Goal: Transaction & Acquisition: Purchase product/service

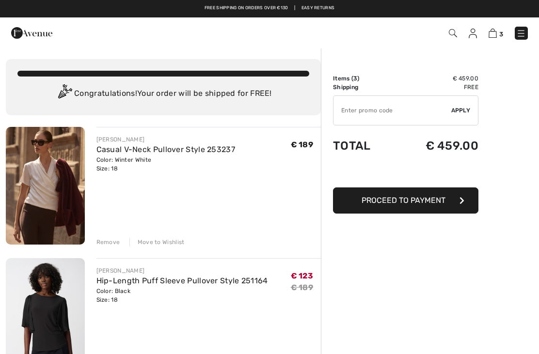
click at [521, 35] on img at bounding box center [521, 34] width 10 height 10
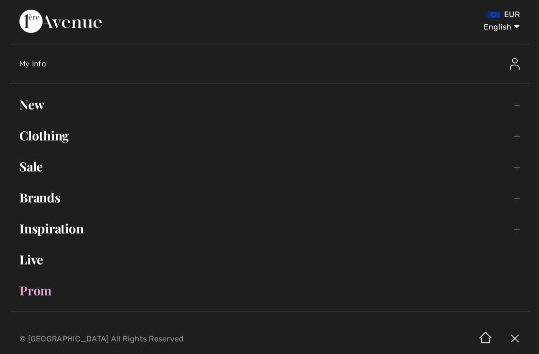
click at [29, 172] on link "Sale Toggle submenu" at bounding box center [270, 166] width 520 height 21
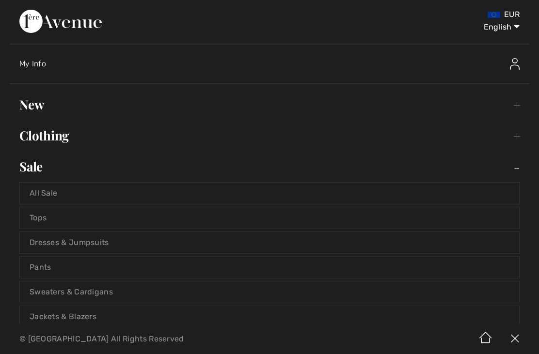
click at [48, 198] on link "All Sale" at bounding box center [269, 193] width 499 height 21
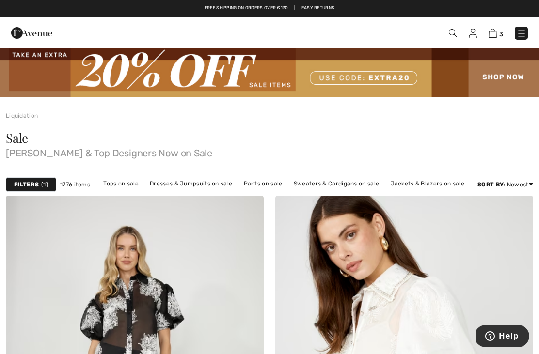
click at [494, 36] on img at bounding box center [493, 33] width 8 height 9
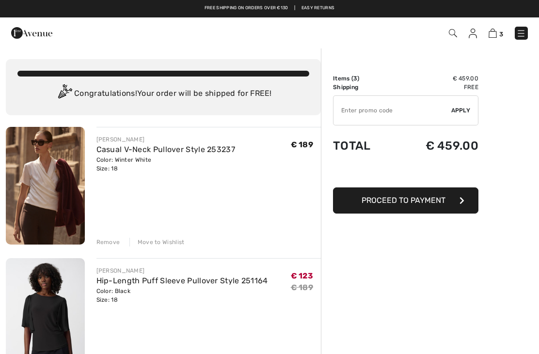
click at [354, 114] on input "TEXT" at bounding box center [392, 110] width 118 height 29
type input "EXTRA20"
click at [464, 109] on span "Apply" at bounding box center [460, 110] width 19 height 9
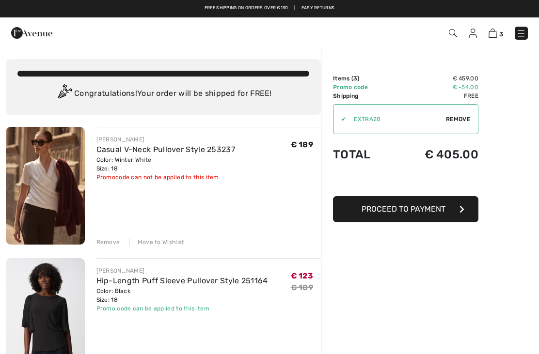
click at [113, 243] on div "Remove" at bounding box center [108, 242] width 24 height 9
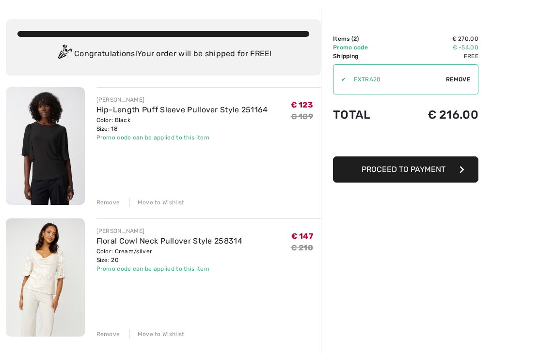
scroll to position [40, 0]
click at [111, 335] on div "Remove" at bounding box center [108, 334] width 24 height 9
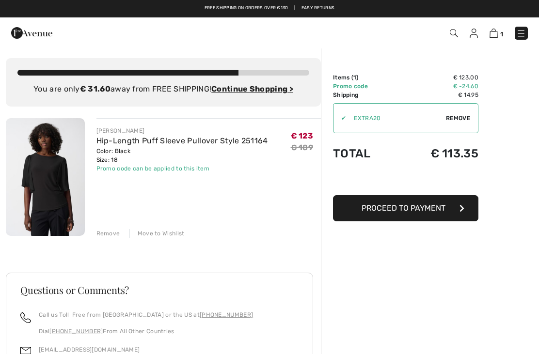
scroll to position [0, 0]
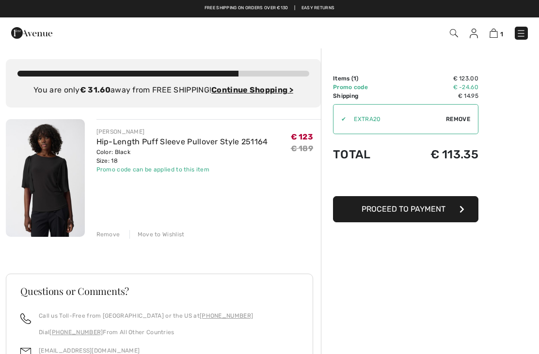
click at [524, 32] on img at bounding box center [521, 34] width 10 height 10
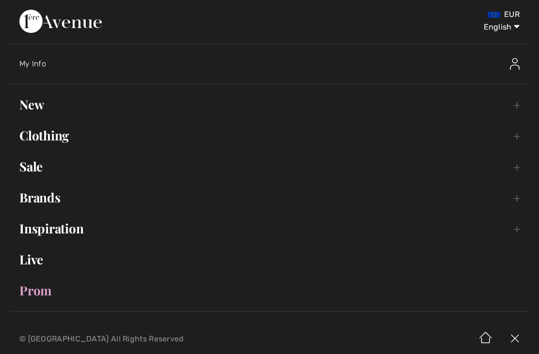
click at [34, 176] on link "Sale Toggle submenu" at bounding box center [270, 166] width 520 height 21
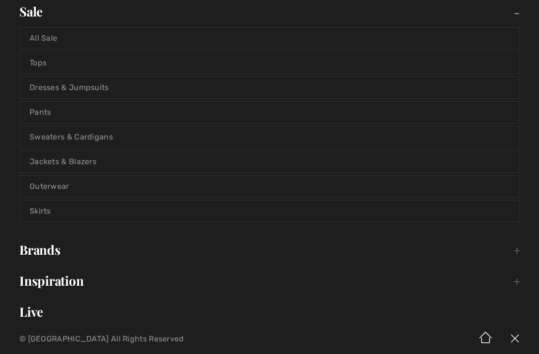
scroll to position [155, 0]
click at [74, 69] on link "Tops" at bounding box center [269, 62] width 499 height 21
click at [60, 63] on link "Tops" at bounding box center [269, 62] width 499 height 21
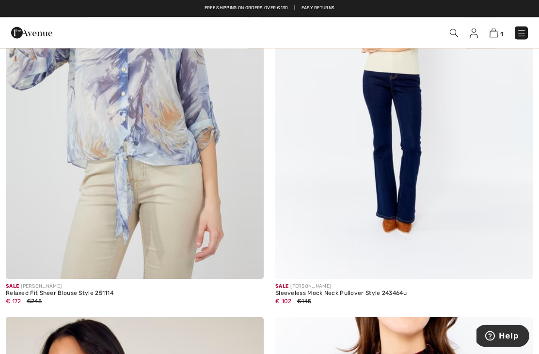
scroll to position [5657, 0]
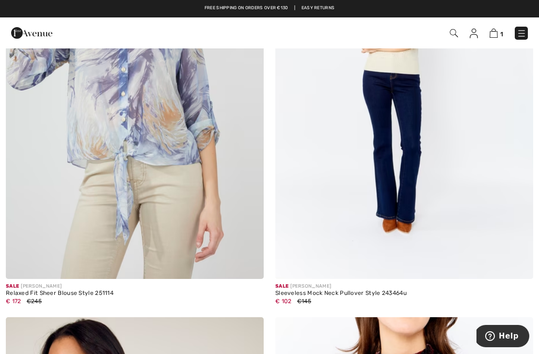
click at [525, 29] on img at bounding box center [522, 34] width 10 height 10
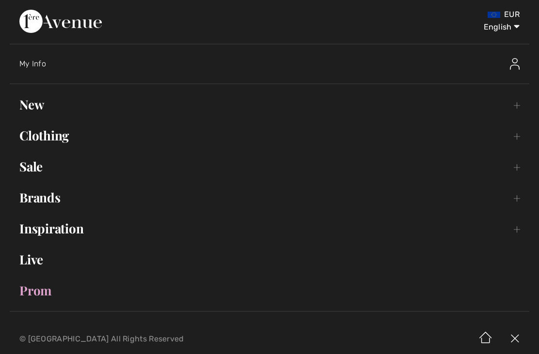
click at [33, 177] on link "Sale Toggle submenu" at bounding box center [270, 166] width 520 height 21
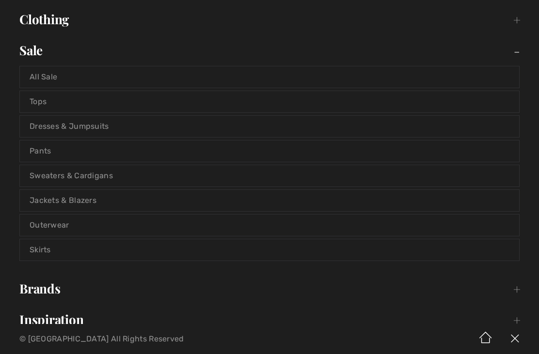
scroll to position [132, 0]
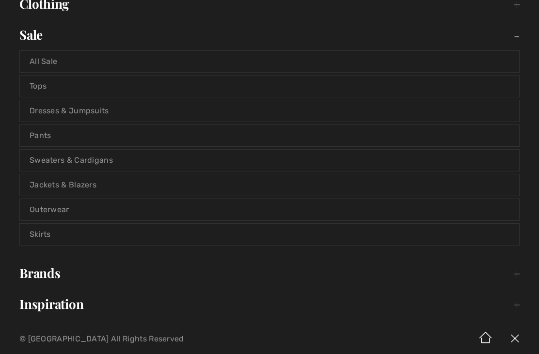
click at [125, 113] on link "Dresses & Jumpsuits" at bounding box center [269, 110] width 499 height 21
click at [84, 115] on link "Dresses & Jumpsuits" at bounding box center [269, 110] width 499 height 21
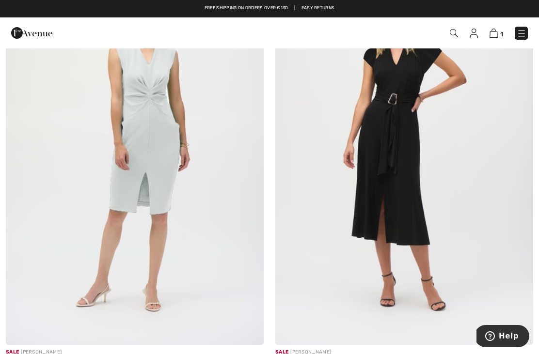
scroll to position [4214, 0]
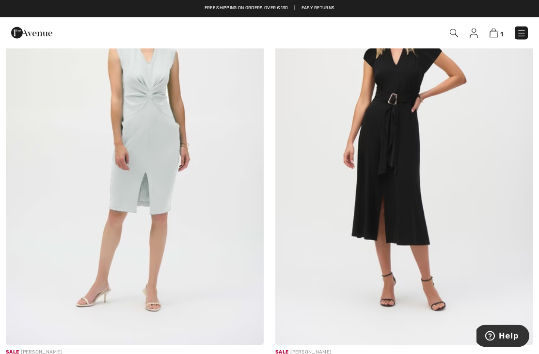
click at [408, 132] on img at bounding box center [404, 152] width 258 height 387
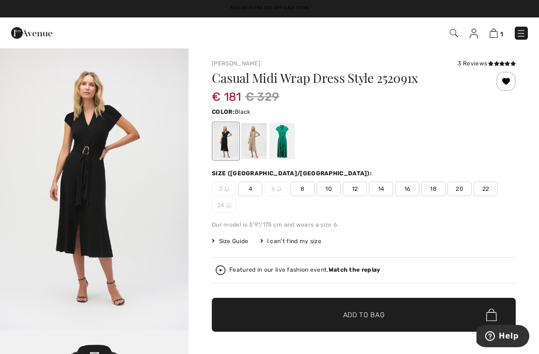
click at [229, 144] on div at bounding box center [225, 141] width 25 height 36
click at [460, 192] on span "20" at bounding box center [459, 189] width 24 height 15
click at [328, 317] on span "✔ Added to Bag" at bounding box center [349, 315] width 59 height 10
click at [503, 31] on span "2" at bounding box center [501, 34] width 4 height 7
click at [492, 33] on img at bounding box center [493, 33] width 8 height 9
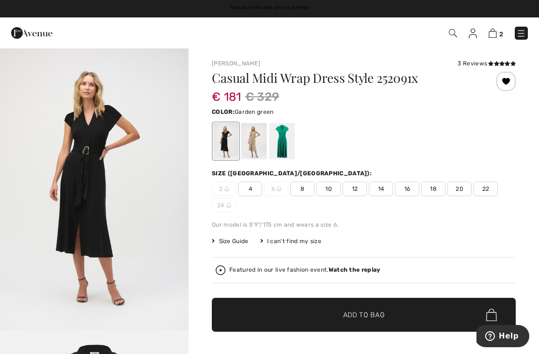
click at [288, 145] on div at bounding box center [282, 141] width 25 height 36
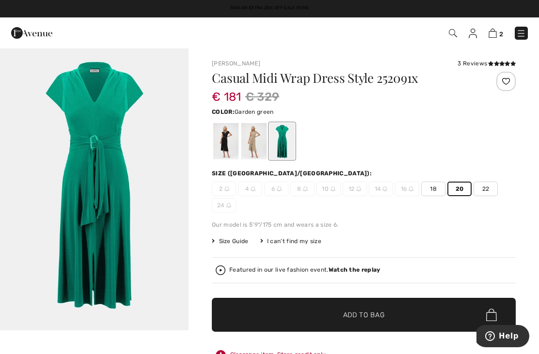
click at [115, 194] on img "1 / 1" at bounding box center [94, 189] width 189 height 283
click at [145, 148] on img "1 / 1" at bounding box center [94, 189] width 189 height 283
click at [225, 146] on div at bounding box center [225, 141] width 25 height 36
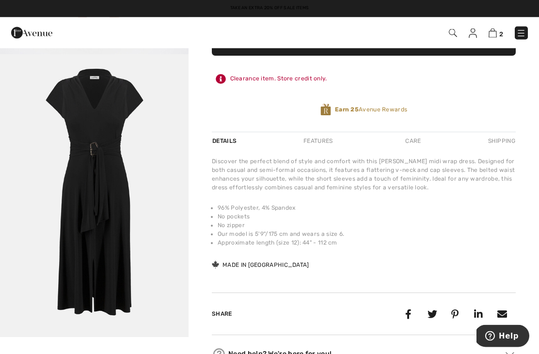
scroll to position [276, 0]
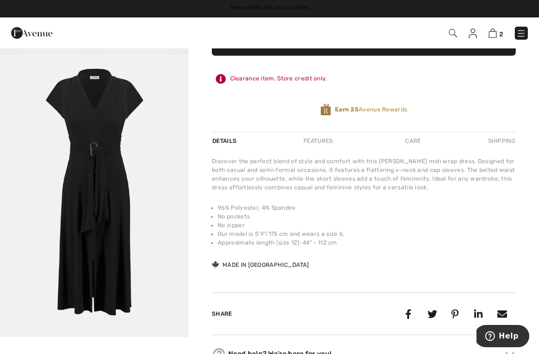
click at [107, 190] on img "2 / 2" at bounding box center [94, 195] width 189 height 283
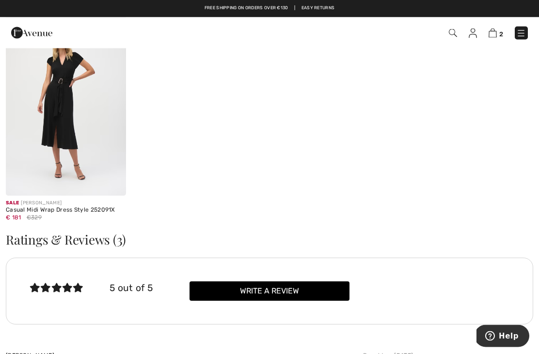
scroll to position [1082, 0]
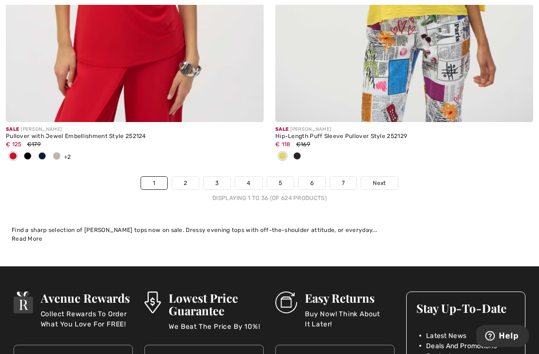
scroll to position [7971, 0]
click at [187, 177] on link "2" at bounding box center [185, 183] width 27 height 13
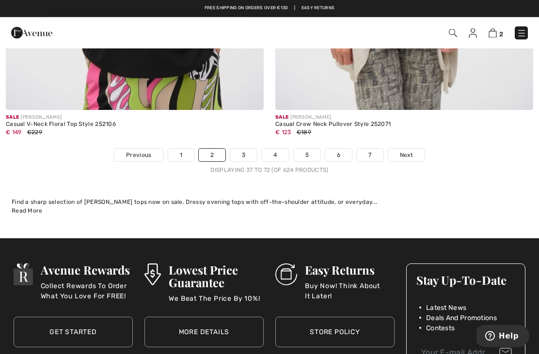
scroll to position [8063, 0]
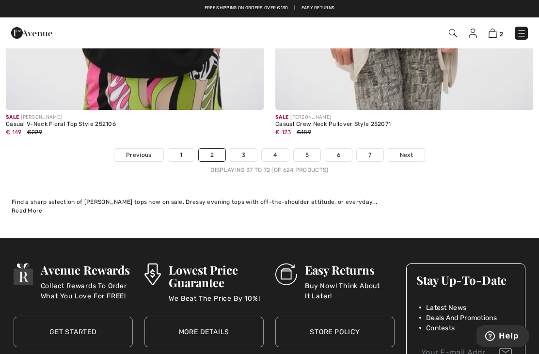
click at [240, 153] on link "3" at bounding box center [243, 155] width 27 height 13
click at [245, 152] on link "3" at bounding box center [243, 155] width 27 height 13
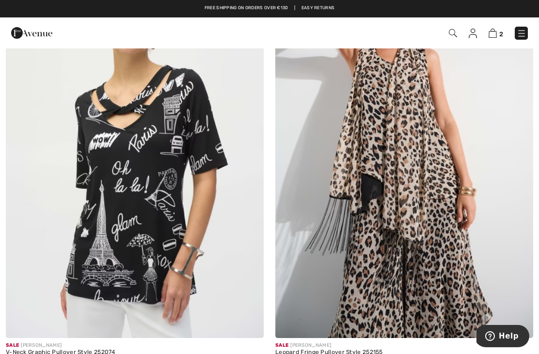
scroll to position [1538, 0]
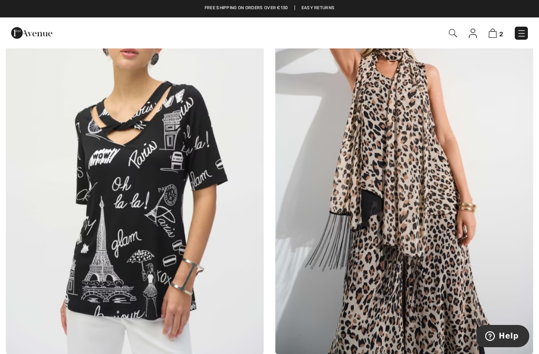
click at [410, 153] on img at bounding box center [404, 161] width 258 height 387
click at [411, 167] on img at bounding box center [404, 161] width 258 height 387
click at [420, 154] on img at bounding box center [404, 161] width 258 height 387
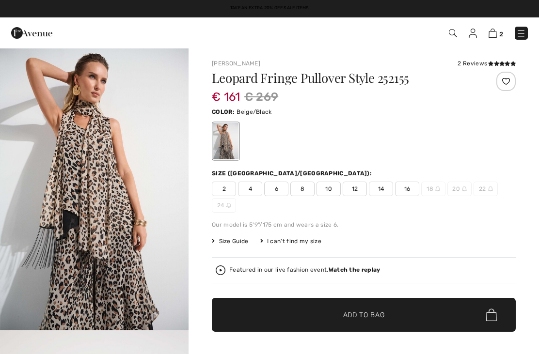
checkbox input "true"
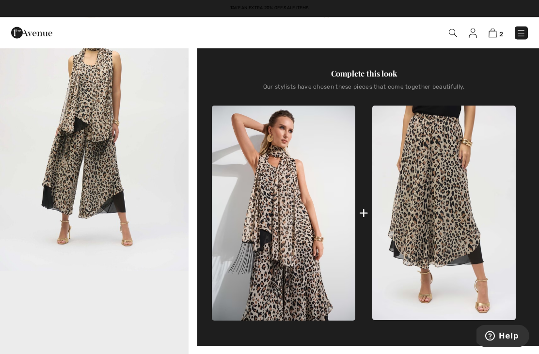
scroll to position [343, 0]
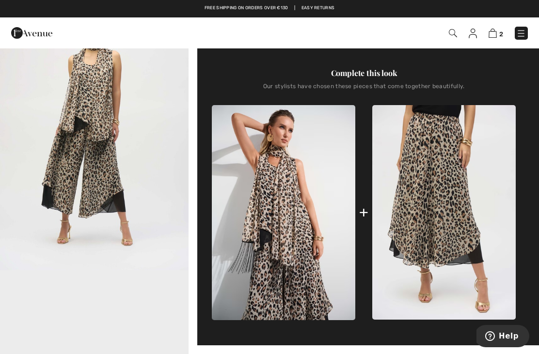
click at [440, 236] on img at bounding box center [443, 212] width 143 height 215
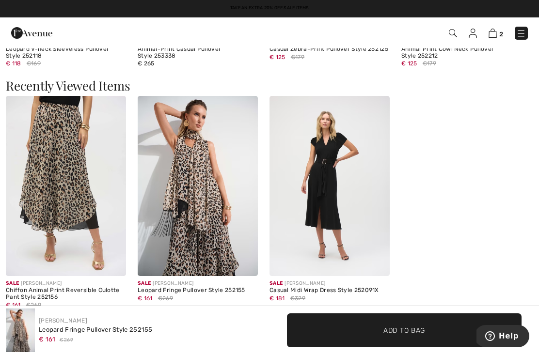
scroll to position [1378, 0]
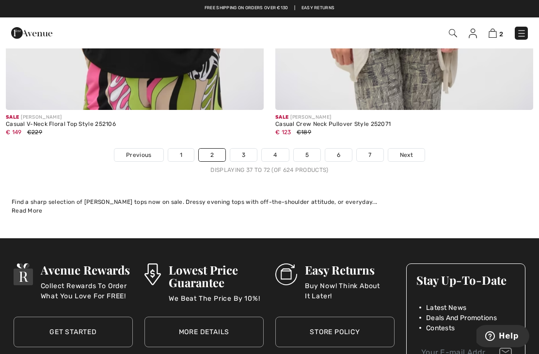
click at [247, 149] on link "3" at bounding box center [243, 155] width 27 height 13
click at [245, 151] on link "3" at bounding box center [243, 155] width 27 height 13
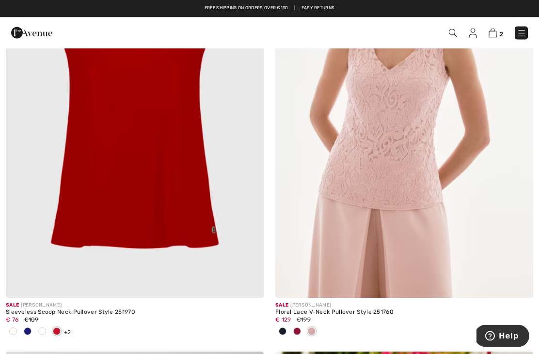
scroll to position [4258, 0]
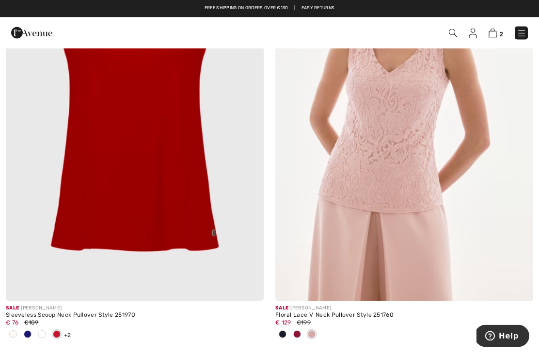
click at [402, 142] on img at bounding box center [404, 108] width 258 height 387
click at [420, 136] on img at bounding box center [404, 108] width 258 height 387
click at [402, 134] on img at bounding box center [404, 108] width 258 height 387
click at [402, 285] on img at bounding box center [404, 108] width 258 height 387
click at [426, 215] on img at bounding box center [404, 108] width 258 height 387
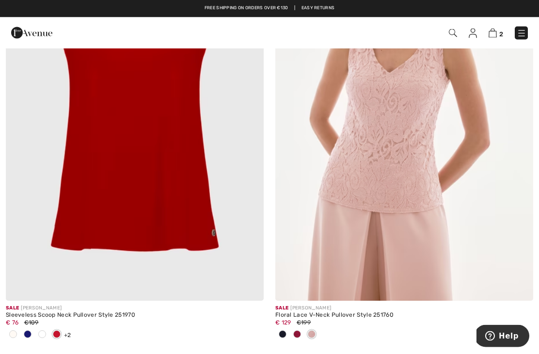
click at [311, 328] on div at bounding box center [311, 336] width 15 height 16
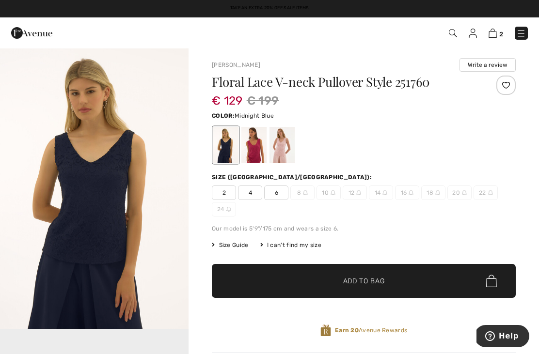
click at [223, 149] on div at bounding box center [225, 145] width 25 height 36
click at [276, 149] on div at bounding box center [282, 145] width 25 height 36
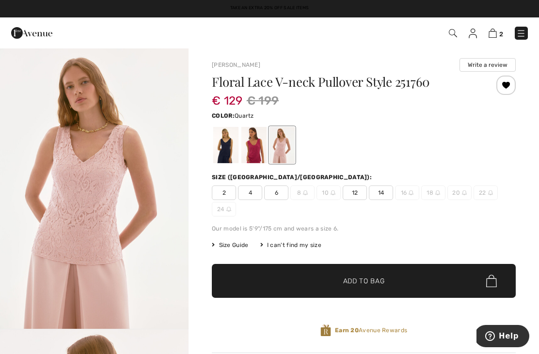
click at [253, 151] on div at bounding box center [253, 145] width 25 height 36
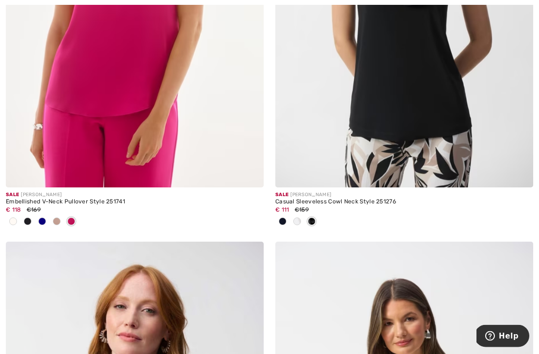
scroll to position [6238, 0]
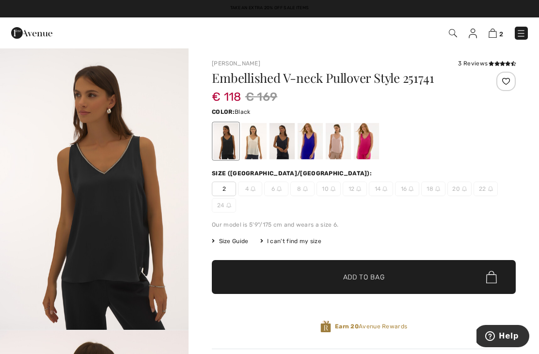
click at [337, 143] on div at bounding box center [338, 141] width 25 height 36
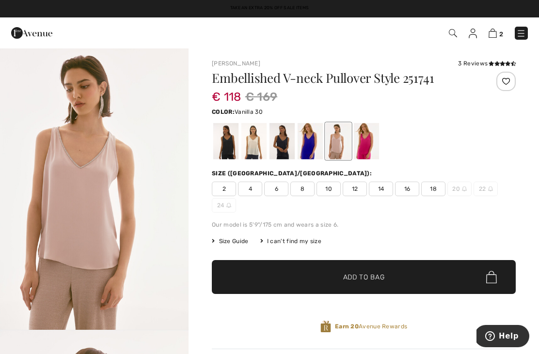
click at [259, 149] on div at bounding box center [253, 141] width 25 height 36
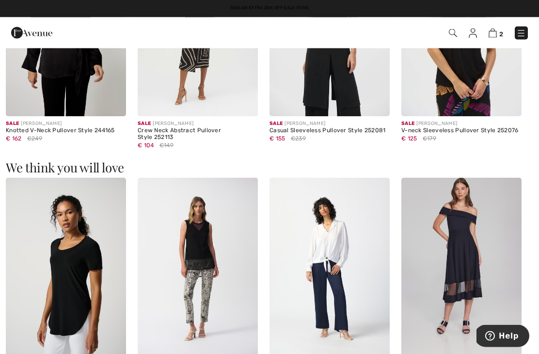
scroll to position [672, 0]
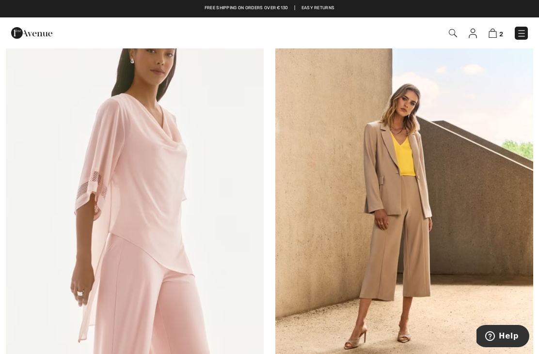
scroll to position [7782, 0]
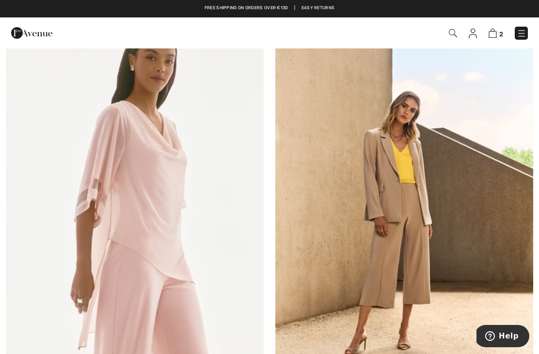
click at [161, 194] on img at bounding box center [135, 214] width 258 height 387
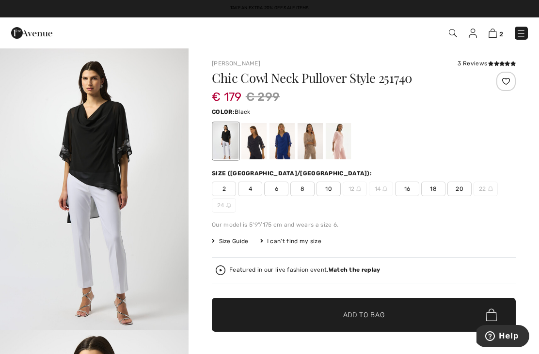
click at [107, 177] on img "1 / 8" at bounding box center [94, 189] width 189 height 283
click at [347, 142] on div at bounding box center [338, 141] width 25 height 36
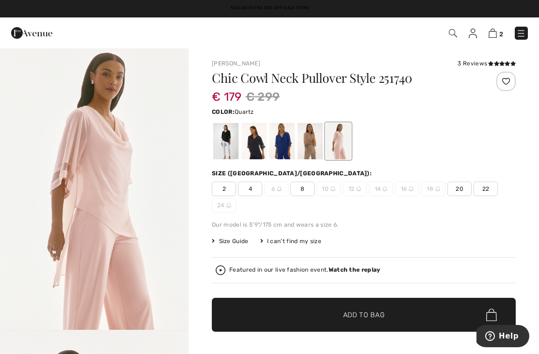
click at [288, 145] on div at bounding box center [282, 141] width 25 height 36
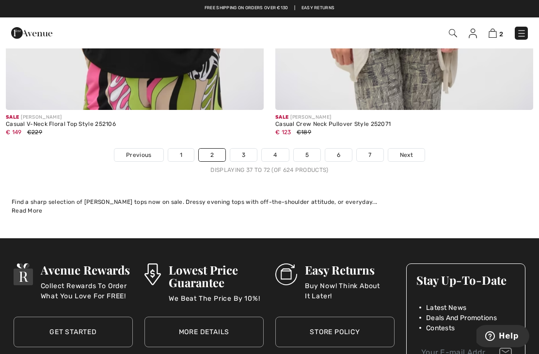
click at [277, 149] on link "4" at bounding box center [275, 155] width 27 height 13
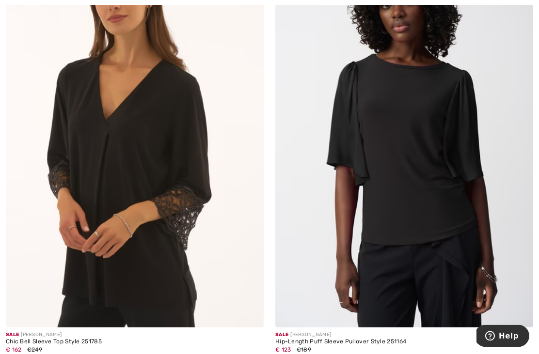
scroll to position [685, 0]
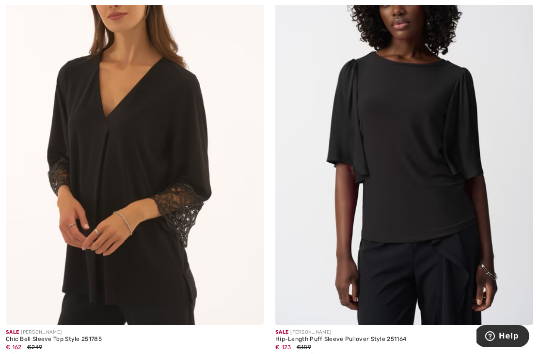
click at [416, 251] on img at bounding box center [404, 131] width 258 height 387
click at [337, 336] on div "Hip-Length Puff Sleeve Pullover Style 251164" at bounding box center [404, 339] width 258 height 7
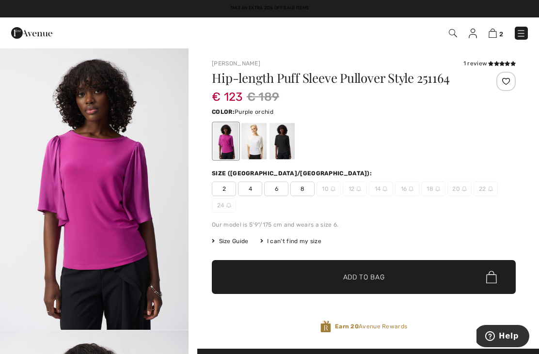
click at [285, 147] on div at bounding box center [282, 141] width 25 height 36
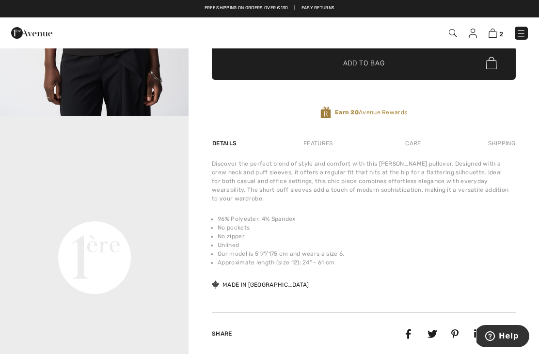
click at [522, 37] on img at bounding box center [521, 34] width 10 height 10
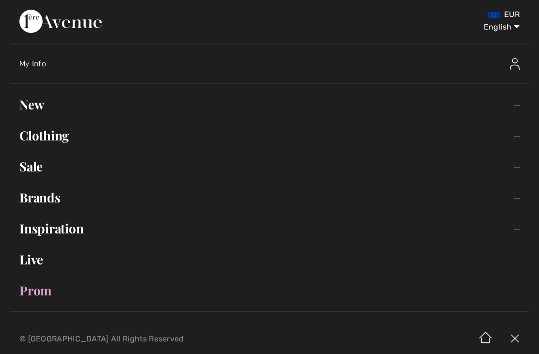
click at [42, 174] on link "Sale Toggle submenu" at bounding box center [270, 166] width 520 height 21
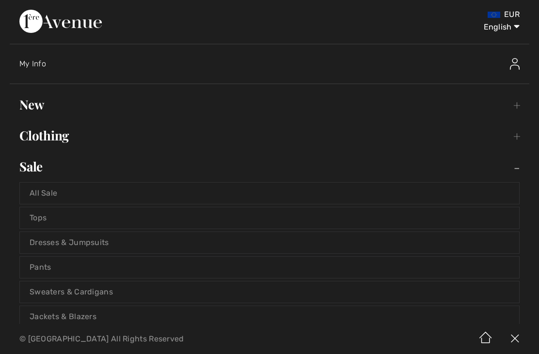
click at [102, 250] on link "Dresses & Jumpsuits" at bounding box center [269, 242] width 499 height 21
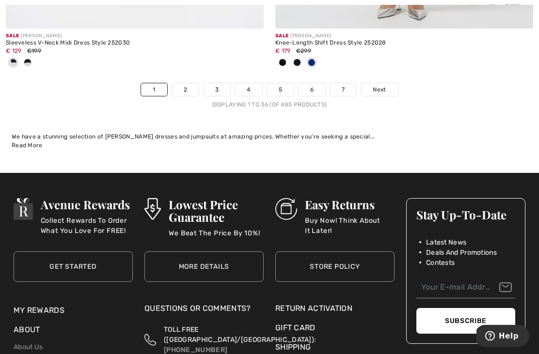
scroll to position [8129, 0]
click at [187, 83] on link "2" at bounding box center [185, 89] width 27 height 13
click at [185, 83] on link "2" at bounding box center [185, 89] width 27 height 13
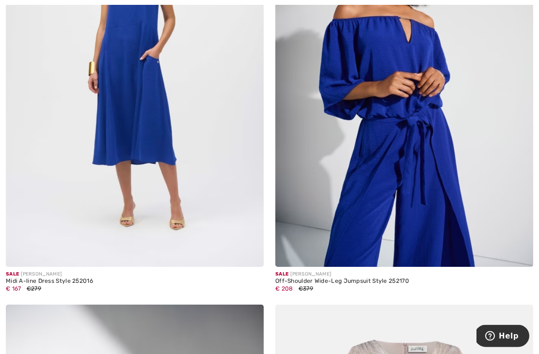
scroll to position [4276, 0]
click at [127, 148] on img at bounding box center [135, 73] width 258 height 387
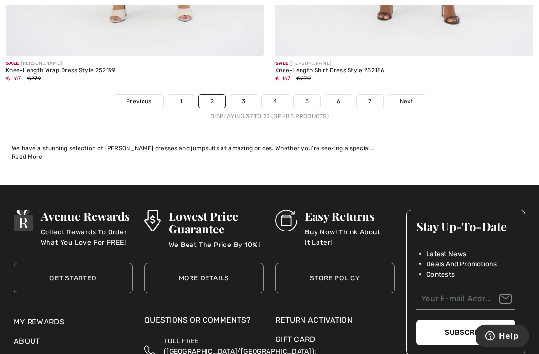
scroll to position [7990, 0]
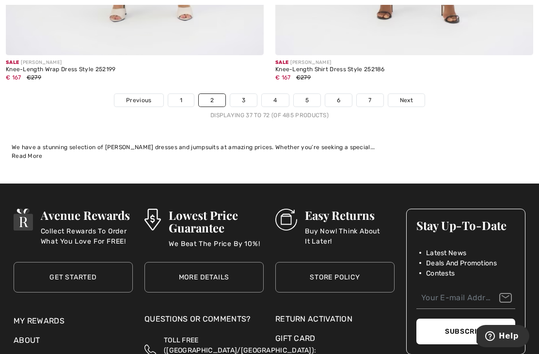
click at [246, 96] on link "3" at bounding box center [243, 100] width 27 height 13
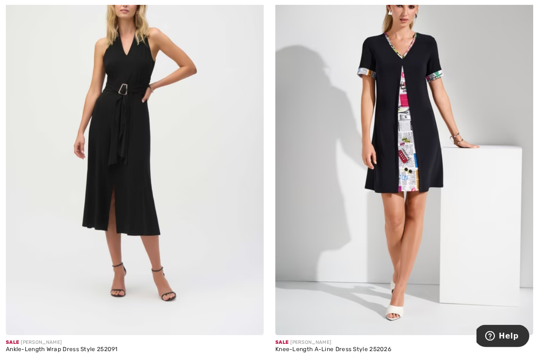
scroll to position [659, 0]
click at [151, 264] on img at bounding box center [135, 142] width 258 height 387
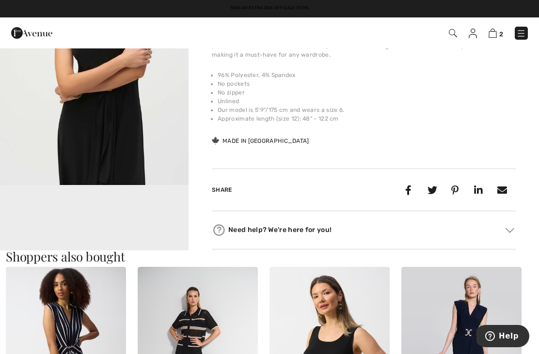
scroll to position [34, 0]
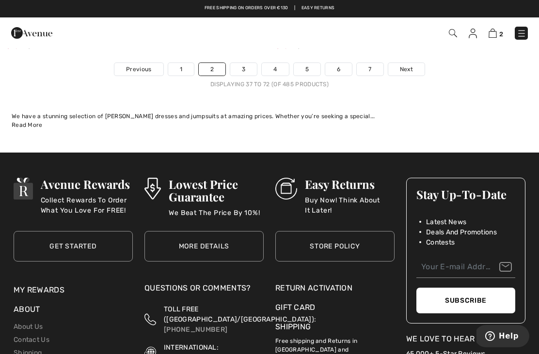
click at [249, 63] on link "3" at bounding box center [243, 69] width 27 height 13
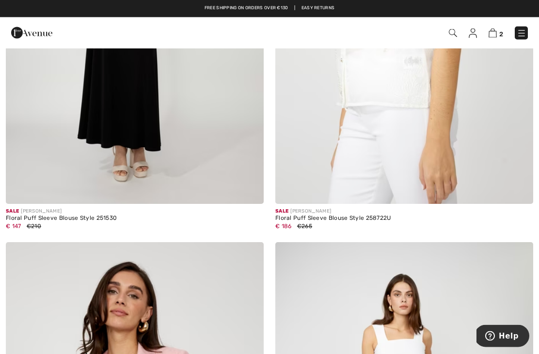
scroll to position [379, 0]
click at [525, 38] on img at bounding box center [522, 34] width 10 height 10
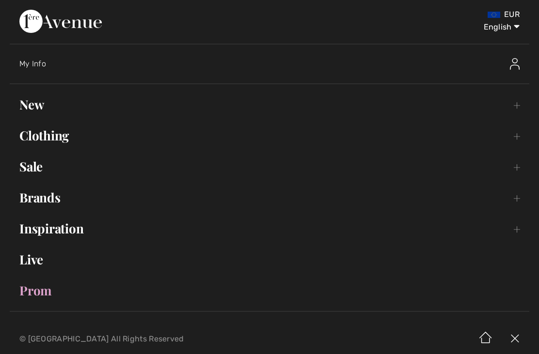
click at [28, 176] on link "Sale Toggle submenu" at bounding box center [270, 166] width 520 height 21
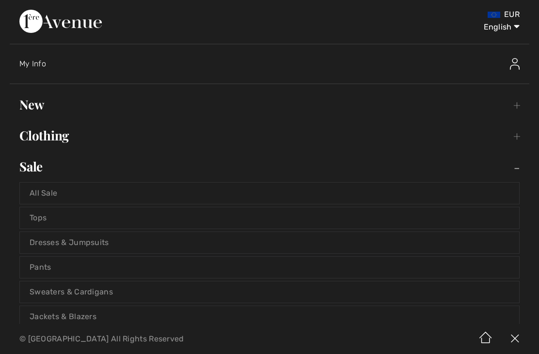
click at [112, 245] on link "Dresses & Jumpsuits" at bounding box center [269, 242] width 499 height 21
click at [92, 244] on link "Dresses & Jumpsuits" at bounding box center [269, 242] width 499 height 21
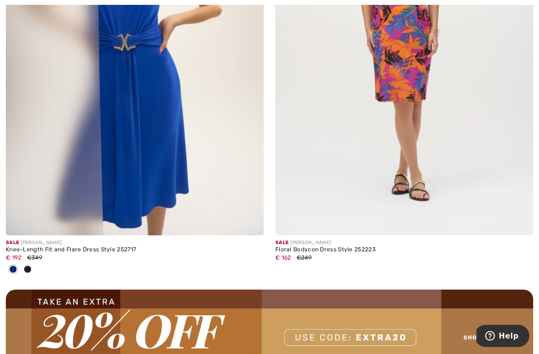
scroll to position [5206, 0]
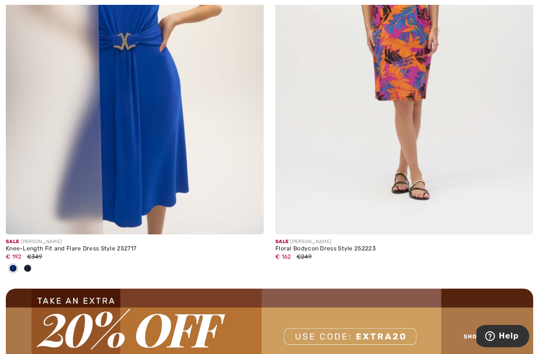
click at [57, 246] on div "Knee-Length Fit and Flare Dress Style 252717" at bounding box center [135, 249] width 258 height 7
click at [42, 254] on span "€349" at bounding box center [34, 257] width 15 height 7
click at [190, 180] on img at bounding box center [135, 41] width 258 height 387
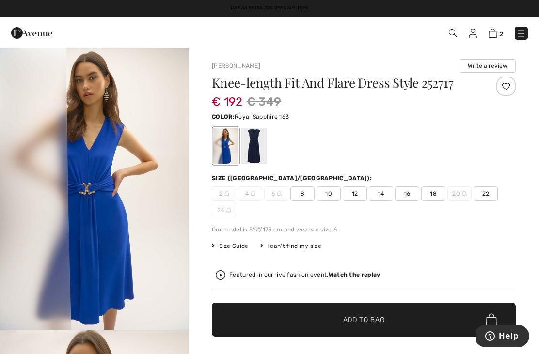
click at [257, 153] on div at bounding box center [253, 146] width 25 height 36
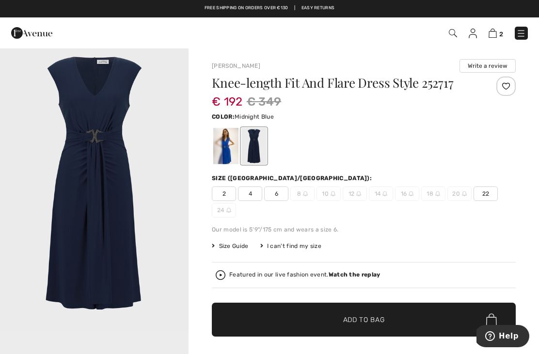
click at [221, 164] on div at bounding box center [225, 146] width 25 height 36
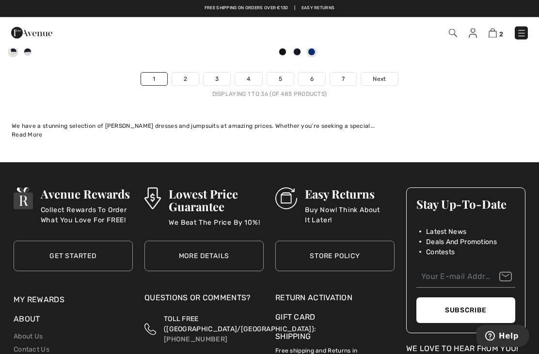
scroll to position [8140, 0]
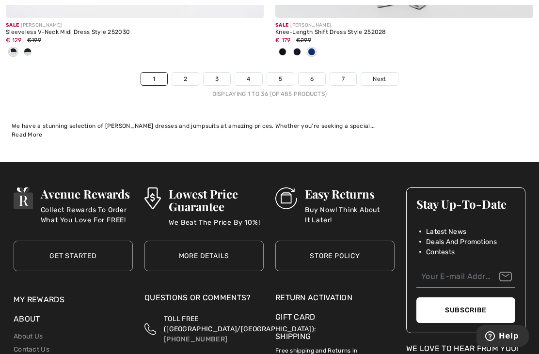
click at [187, 76] on link "2" at bounding box center [185, 79] width 27 height 13
click at [178, 73] on link "2" at bounding box center [185, 79] width 27 height 13
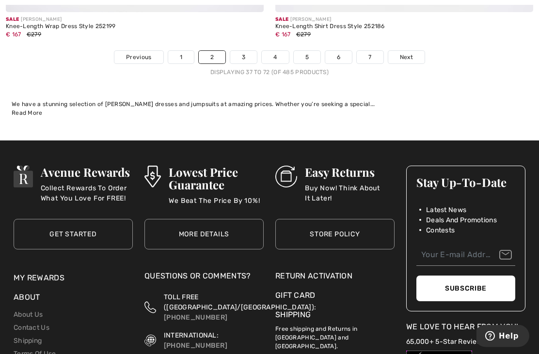
scroll to position [8033, 0]
click at [242, 56] on link "3" at bounding box center [243, 57] width 27 height 13
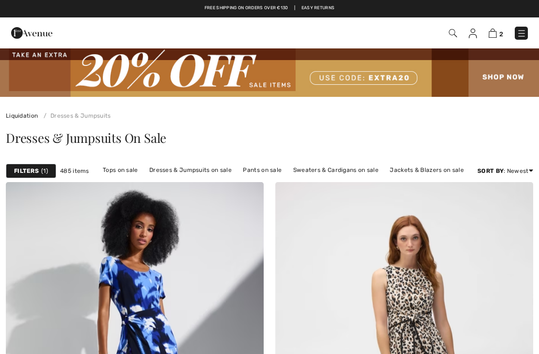
checkbox input "true"
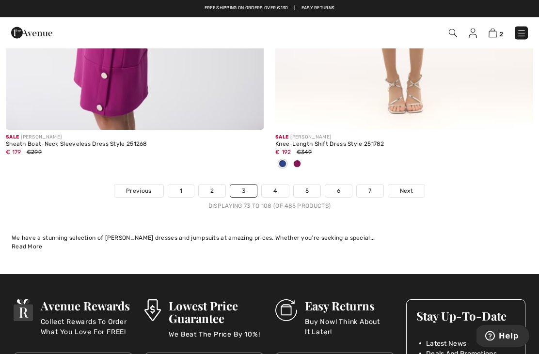
scroll to position [8069, 0]
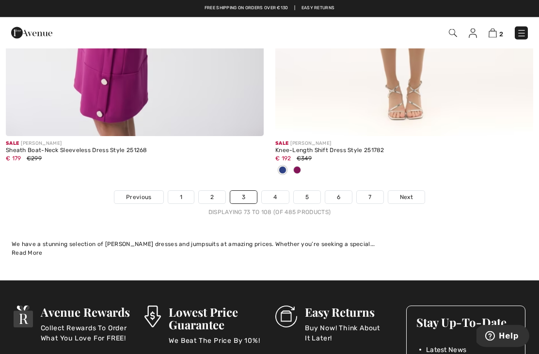
click at [279, 195] on link "4" at bounding box center [275, 197] width 27 height 13
click at [282, 195] on link "4" at bounding box center [275, 197] width 27 height 13
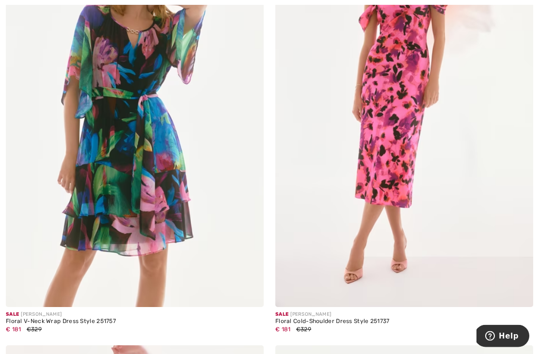
scroll to position [6022, 0]
click at [406, 141] on img at bounding box center [404, 114] width 258 height 387
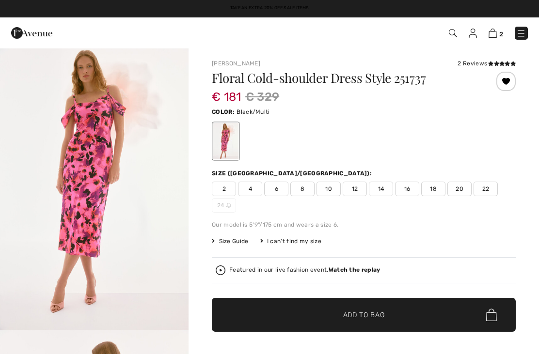
checkbox input "true"
click at [461, 192] on span "20" at bounding box center [459, 189] width 24 height 15
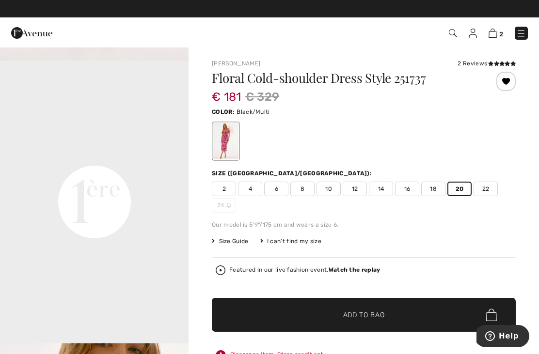
scroll to position [553, 0]
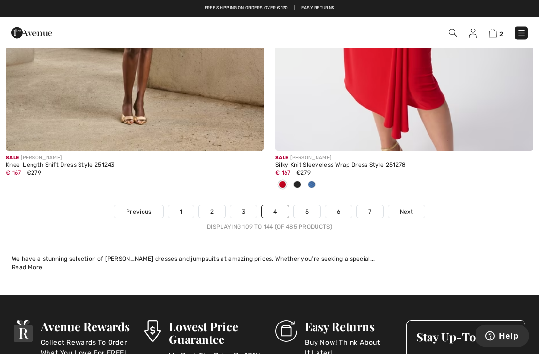
scroll to position [7895, 0]
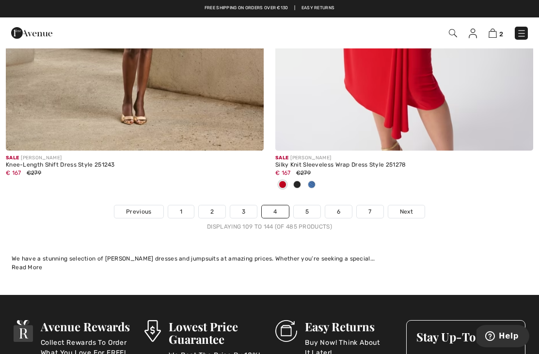
click at [311, 207] on link "5" at bounding box center [307, 212] width 27 height 13
click at [310, 206] on link "5" at bounding box center [307, 212] width 27 height 13
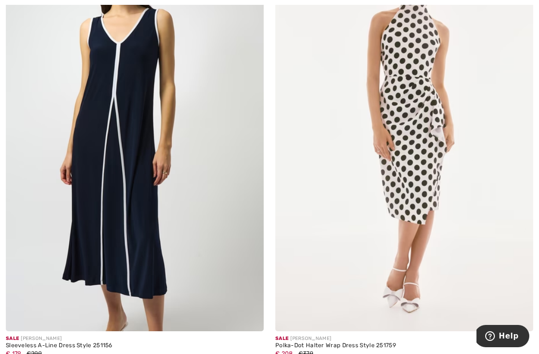
scroll to position [1590, 0]
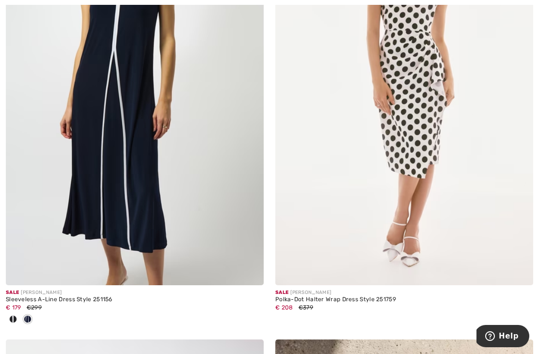
click at [141, 202] on img at bounding box center [135, 92] width 258 height 387
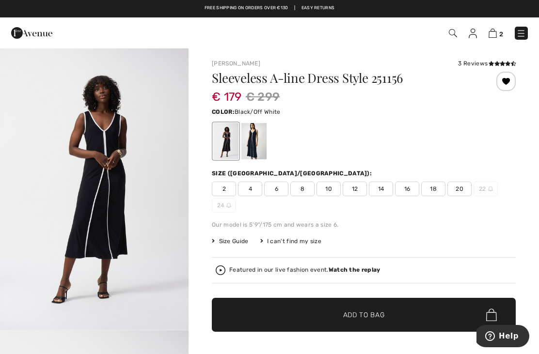
click at [431, 191] on span "18" at bounding box center [433, 189] width 24 height 15
click at [377, 326] on span "✔ Added to Bag Add to Bag" at bounding box center [364, 315] width 304 height 34
click at [263, 139] on div at bounding box center [253, 141] width 25 height 36
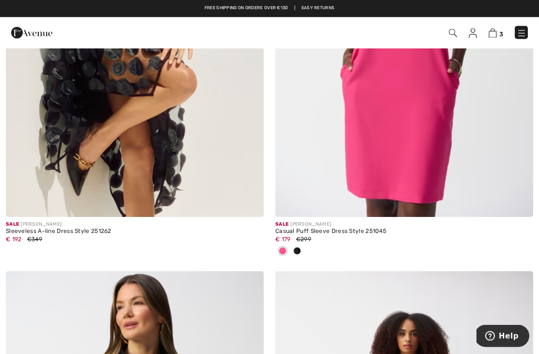
scroll to position [3067, 0]
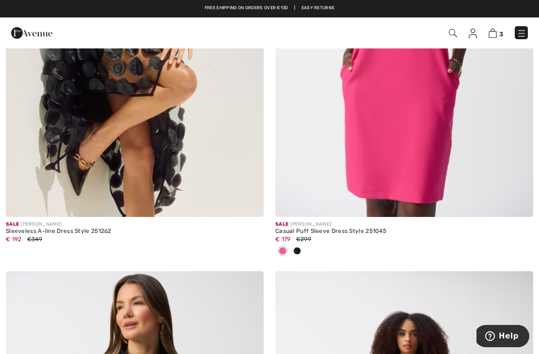
click at [399, 99] on img at bounding box center [404, 23] width 258 height 387
click at [522, 198] on img at bounding box center [518, 202] width 9 height 9
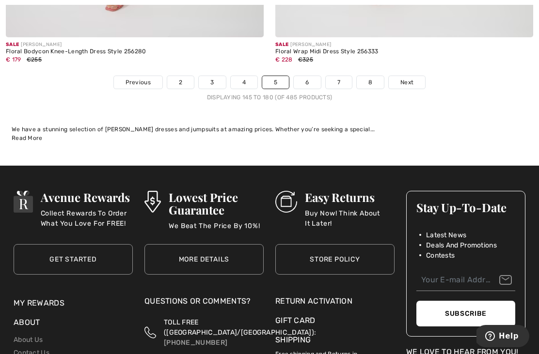
scroll to position [8089, 0]
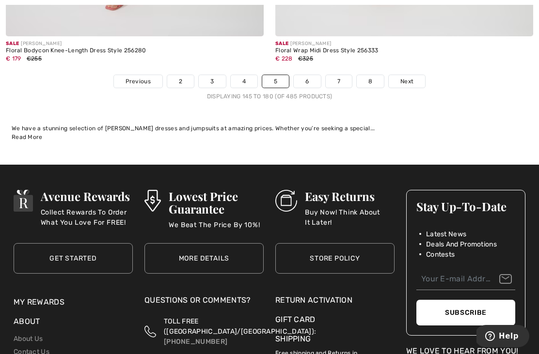
click at [313, 76] on link "6" at bounding box center [307, 81] width 27 height 13
click at [311, 75] on link "6" at bounding box center [307, 81] width 27 height 13
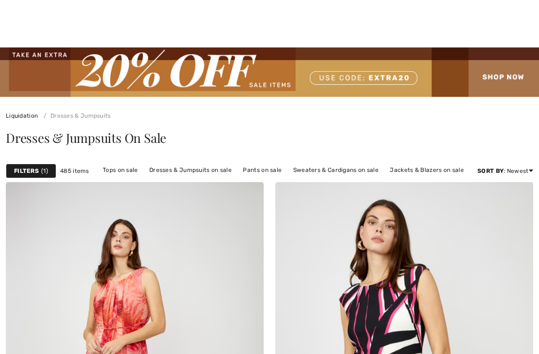
checkbox input "true"
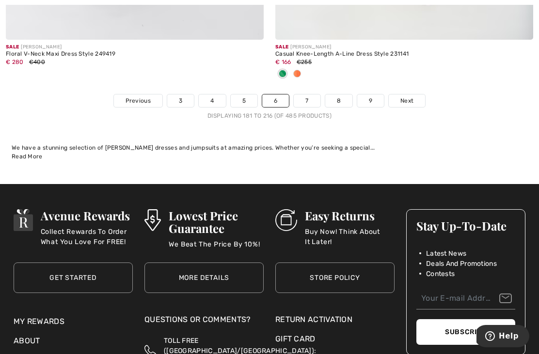
scroll to position [7960, 0]
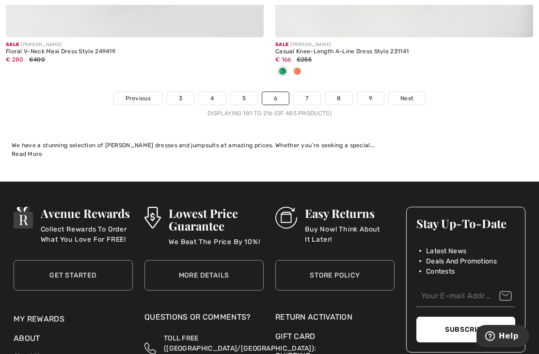
click at [309, 97] on link "7" at bounding box center [307, 98] width 26 height 13
click at [313, 92] on link "7" at bounding box center [307, 98] width 26 height 13
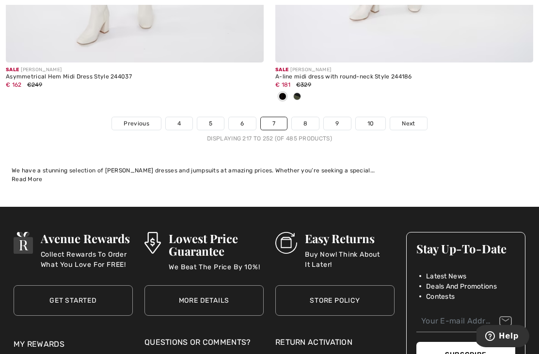
scroll to position [8024, 0]
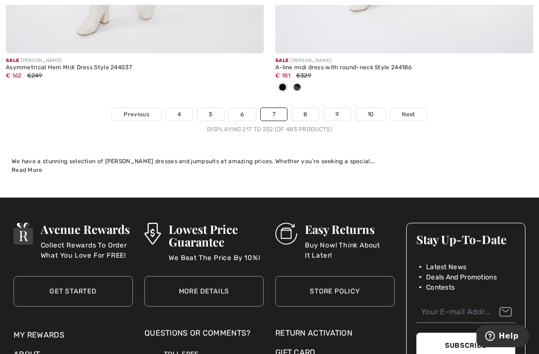
click at [307, 113] on link "8" at bounding box center [305, 114] width 27 height 13
click at [306, 108] on link "8" at bounding box center [305, 114] width 27 height 13
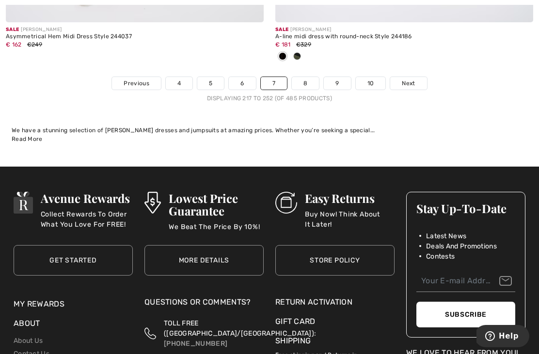
click at [302, 79] on link "8" at bounding box center [305, 83] width 27 height 13
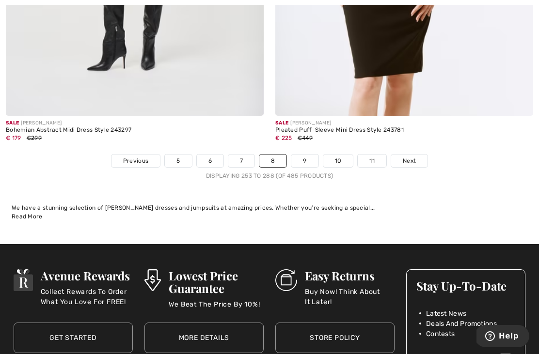
scroll to position [8052, 0]
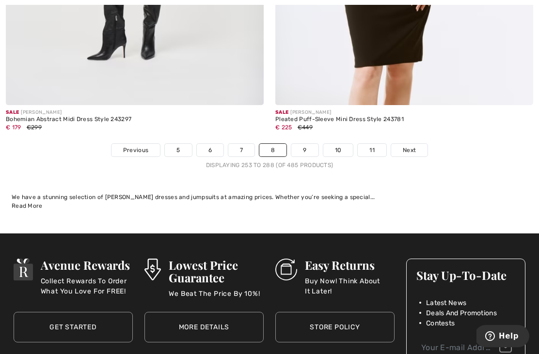
click at [309, 144] on link "9" at bounding box center [304, 150] width 27 height 13
click at [307, 144] on link "9" at bounding box center [304, 150] width 27 height 13
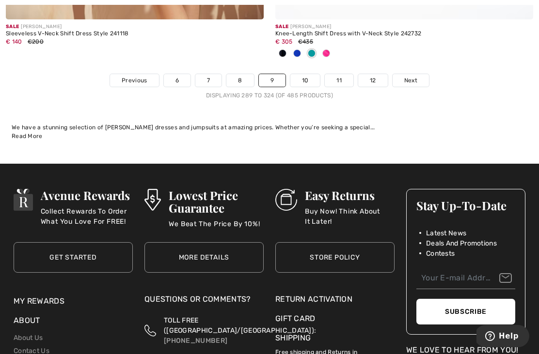
scroll to position [8003, 0]
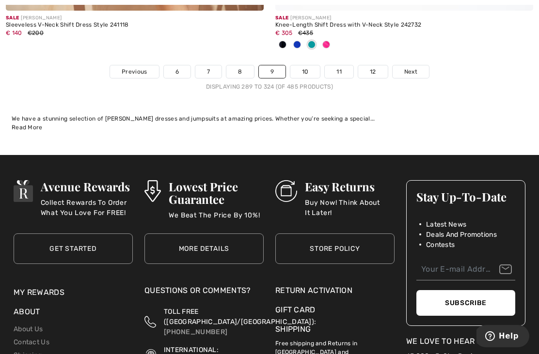
click at [309, 65] on link "10" at bounding box center [305, 71] width 30 height 13
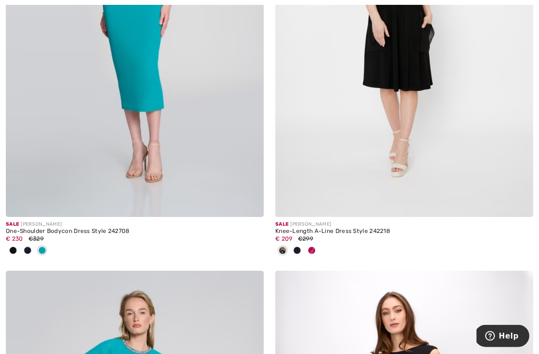
scroll to position [1234, 0]
